Goal: Information Seeking & Learning: Learn about a topic

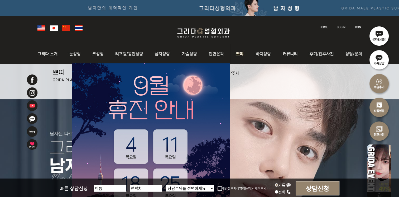
click at [241, 55] on img at bounding box center [240, 53] width 20 height 21
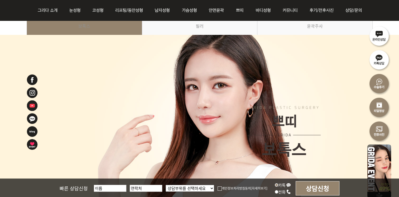
scroll to position [26, 0]
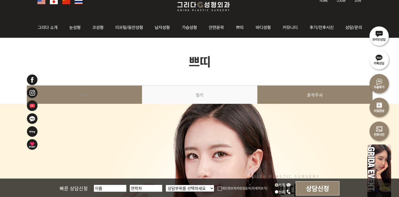
click at [314, 102] on link "윤곽주사" at bounding box center [314, 97] width 115 height 24
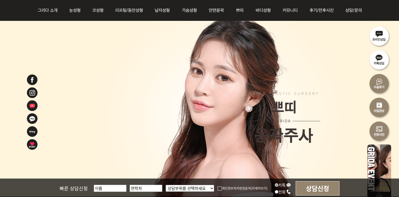
scroll to position [53, 0]
